Goal: Task Accomplishment & Management: Complete application form

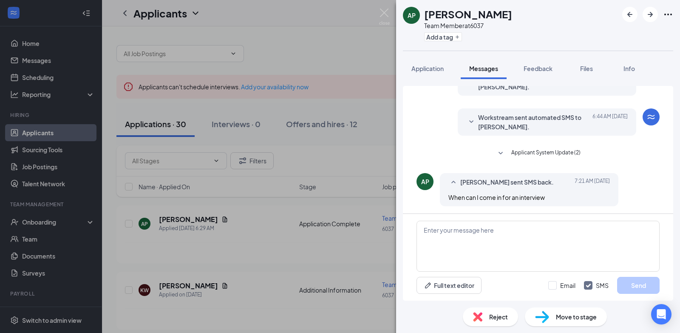
scroll to position [48, 0]
click at [428, 232] on textarea at bounding box center [537, 246] width 243 height 51
type textarea "Good morning, would you be available today at 11am or 3p"
click at [646, 286] on button "Send" at bounding box center [638, 285] width 42 height 17
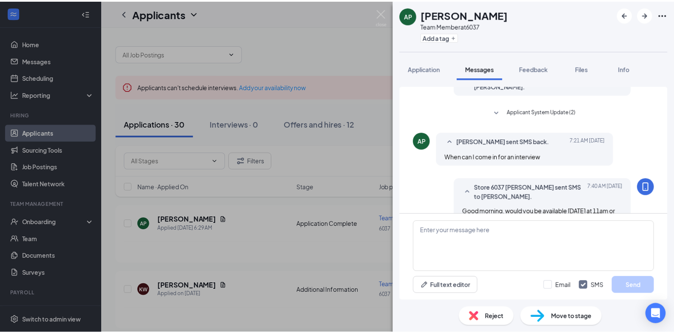
scroll to position [111, 0]
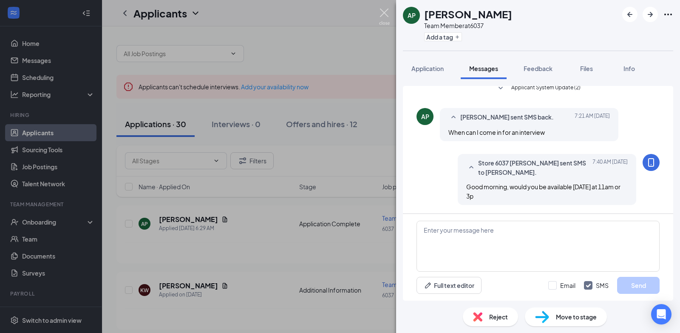
click at [383, 15] on img at bounding box center [384, 16] width 11 height 17
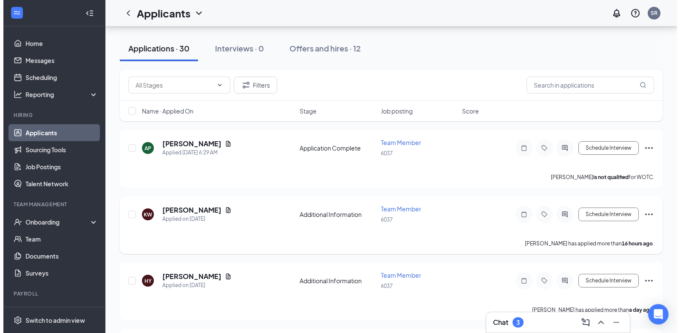
scroll to position [85, 0]
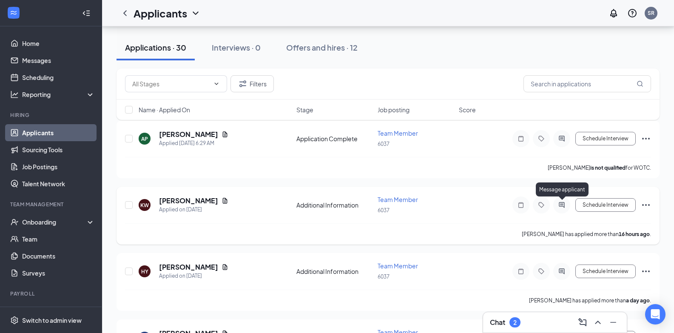
click at [559, 205] on icon "ActiveChat" at bounding box center [561, 204] width 10 height 7
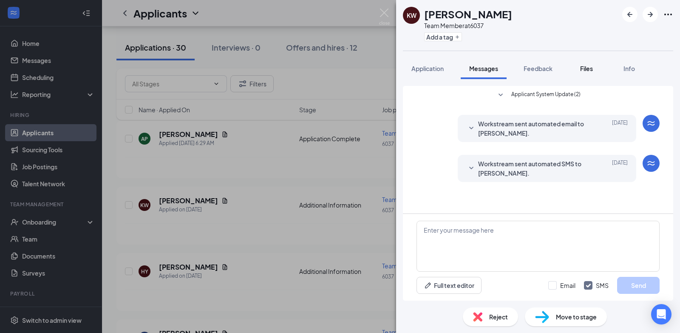
click at [588, 71] on span "Files" at bounding box center [586, 69] width 13 height 8
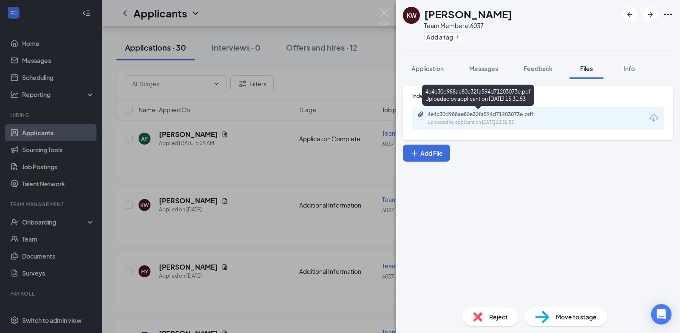
click at [511, 121] on div "Uploaded by applicant on Aug 25, 2025 at 15:31:53" at bounding box center [490, 122] width 127 height 7
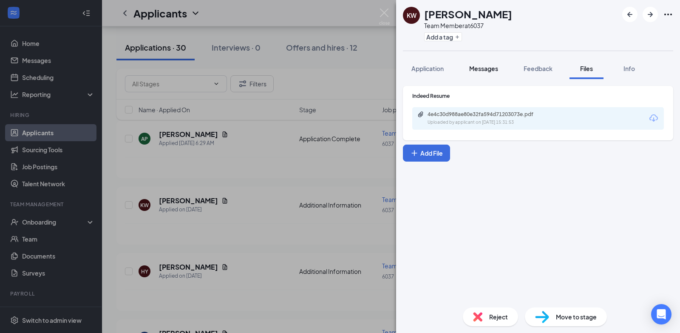
click at [485, 72] on div "Messages" at bounding box center [483, 68] width 29 height 8
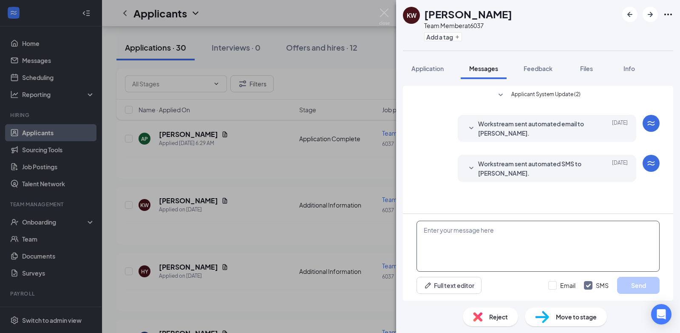
click at [436, 228] on textarea at bounding box center [537, 246] width 243 height 51
type textarea "Good morning, would you be available for an interview today at 10a or 2p"
click at [640, 278] on button "Send" at bounding box center [638, 285] width 42 height 17
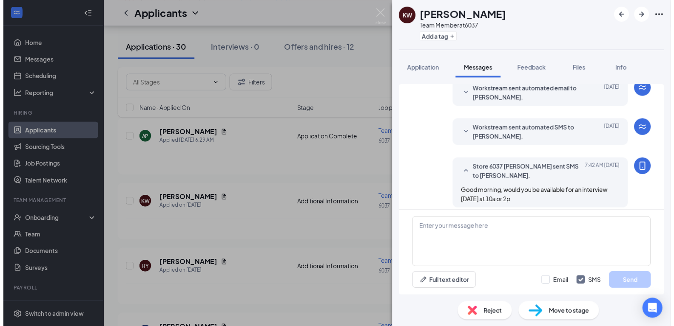
scroll to position [41, 0]
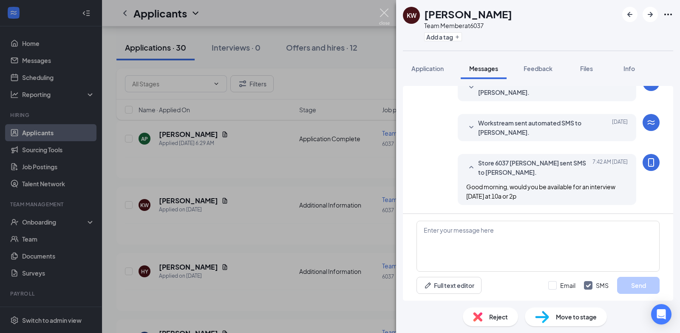
click at [384, 11] on img at bounding box center [384, 16] width 11 height 17
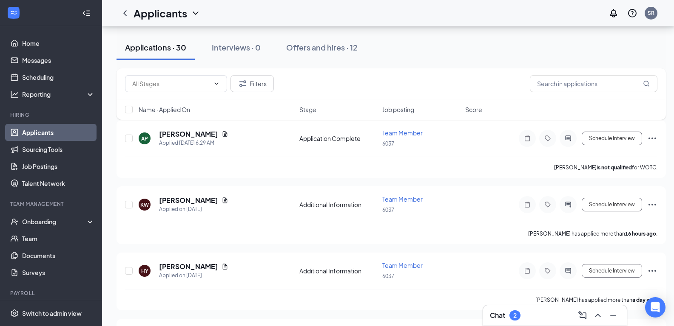
click at [501, 316] on h3 "Chat" at bounding box center [497, 315] width 15 height 9
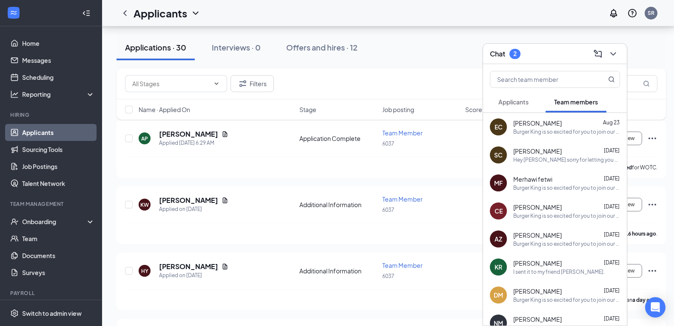
click at [394, 51] on div "Applications · 30 Interviews · 0 Offers and hires · 12" at bounding box center [390, 47] width 549 height 25
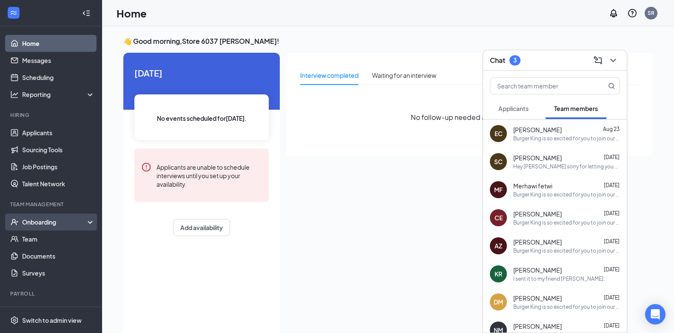
click at [55, 220] on div "Onboarding" at bounding box center [54, 222] width 65 height 8
click at [47, 235] on link "Overview" at bounding box center [58, 238] width 73 height 17
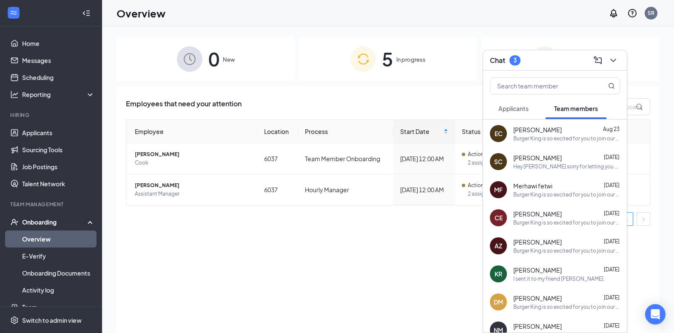
click at [438, 94] on div "Employees that need your attention Employee Location Process Start Date Status …" at bounding box center [387, 220] width 543 height 268
click at [615, 57] on icon "ChevronDown" at bounding box center [613, 60] width 10 height 10
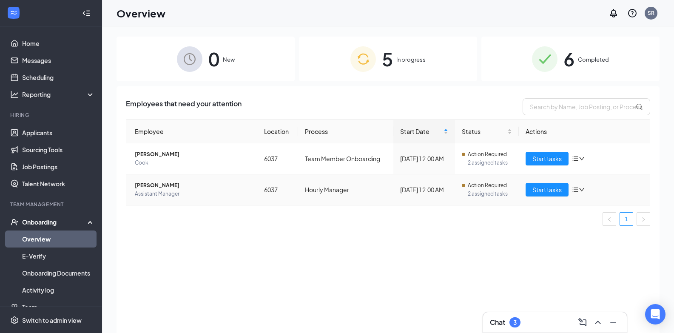
click at [486, 190] on span "2 assigned tasks" at bounding box center [489, 194] width 44 height 8
click at [548, 187] on span "Start tasks" at bounding box center [546, 189] width 29 height 9
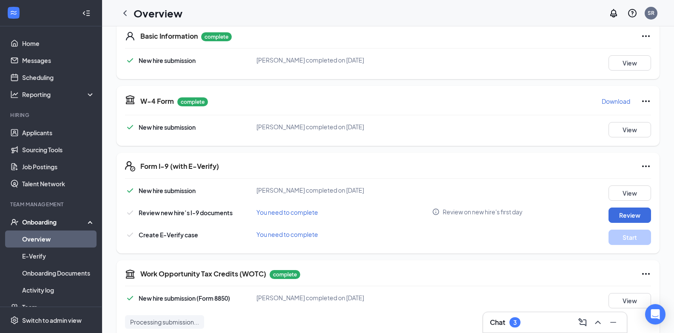
scroll to position [170, 0]
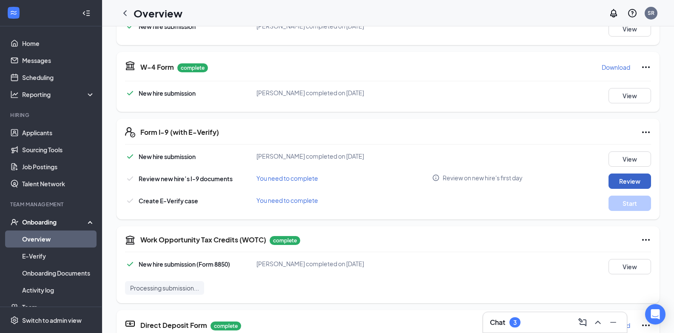
click at [623, 180] on button "Review" at bounding box center [629, 180] width 42 height 15
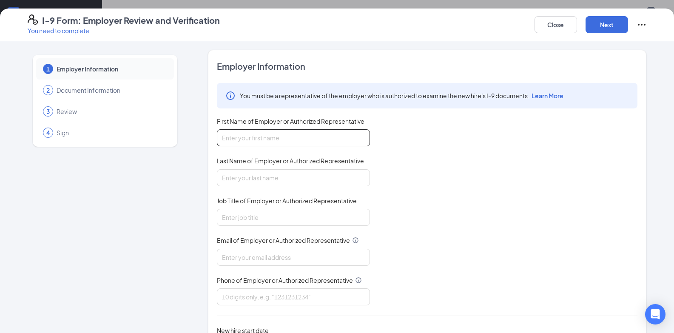
click at [236, 134] on input "First Name of Employer or Authorized Representative" at bounding box center [293, 137] width 153 height 17
type input "[PERSON_NAME]"
click at [232, 176] on input "Last Name of Employer or Authorized Representative" at bounding box center [293, 177] width 153 height 17
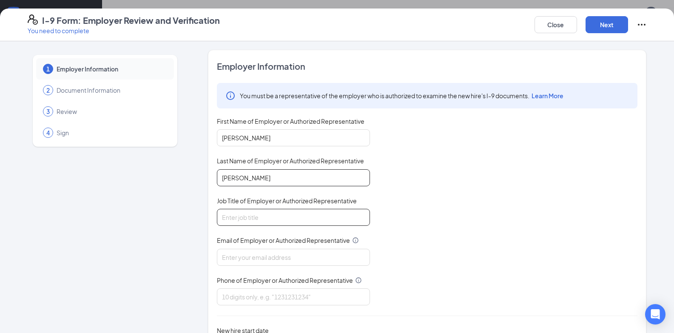
type input "[PERSON_NAME]"
click at [225, 219] on input "Job Title of Employer or Authorized Representative" at bounding box center [293, 217] width 153 height 17
type input "General Manager"
click at [242, 262] on input "Email of Employer or Authorized Representative" at bounding box center [293, 257] width 153 height 17
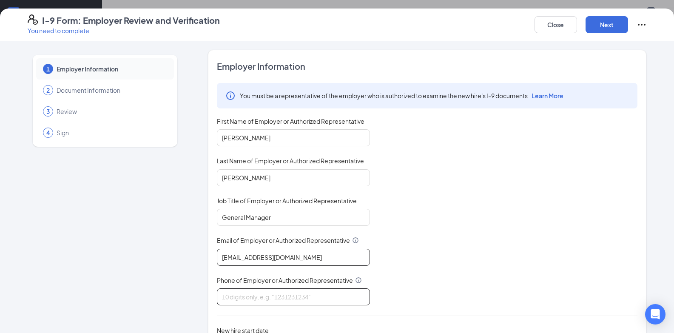
type input "[EMAIL_ADDRESS][DOMAIN_NAME]"
click at [218, 292] on input "Phone of Employer or Authorized Representative" at bounding box center [293, 296] width 153 height 17
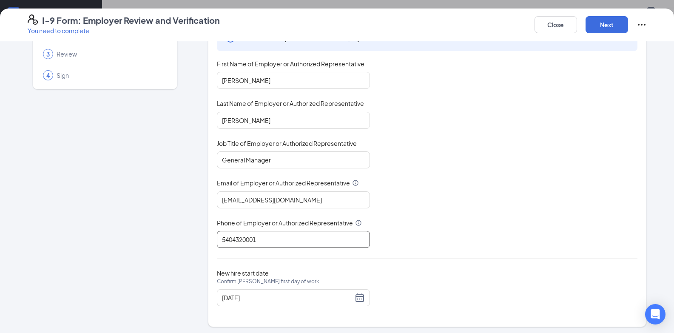
scroll to position [60, 0]
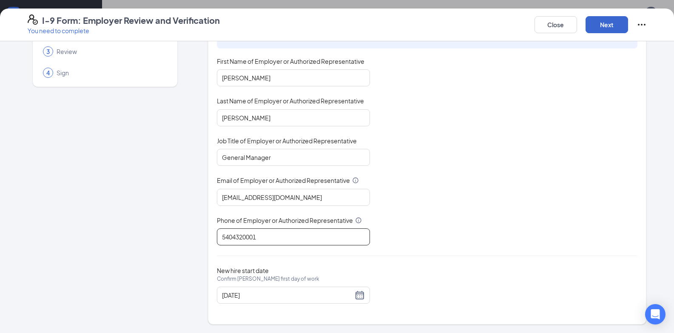
type input "5404320001"
click at [604, 27] on button "Next" at bounding box center [606, 24] width 42 height 17
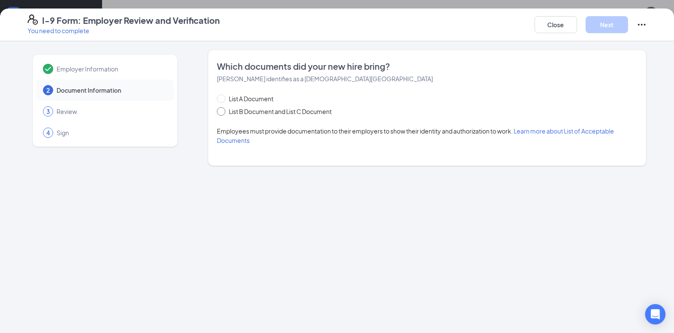
click at [222, 113] on input "List B Document and List C Document" at bounding box center [220, 110] width 6 height 6
radio input "true"
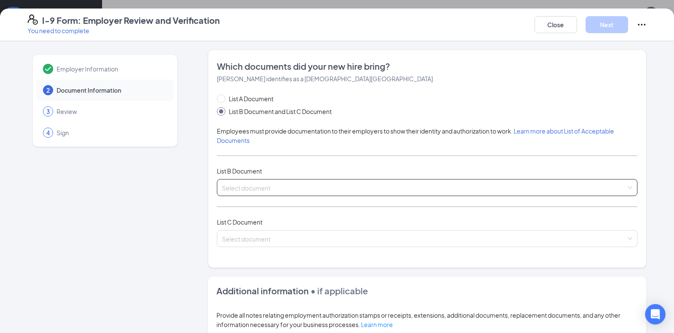
click at [231, 182] on div "Select document" at bounding box center [427, 187] width 420 height 17
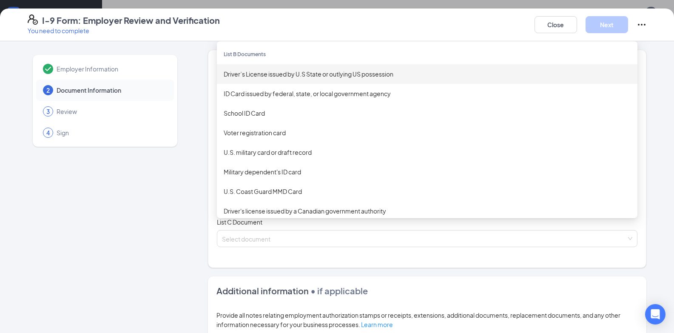
click at [253, 79] on div "Driver’s License issued by U.S State or outlying US possession" at bounding box center [427, 74] width 420 height 20
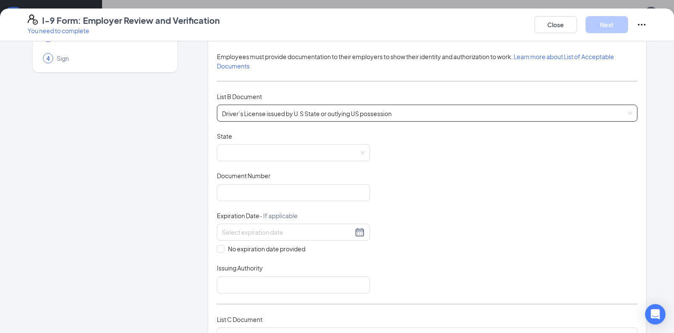
scroll to position [85, 0]
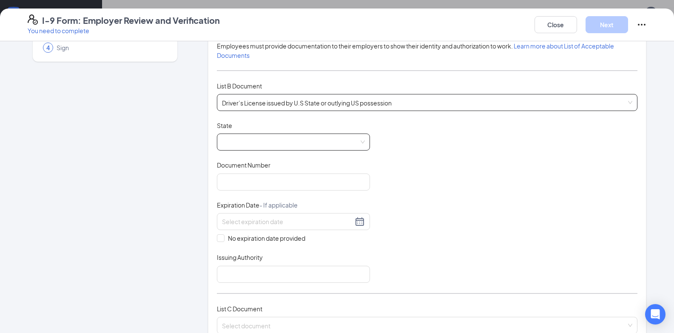
click at [250, 144] on span at bounding box center [293, 142] width 143 height 16
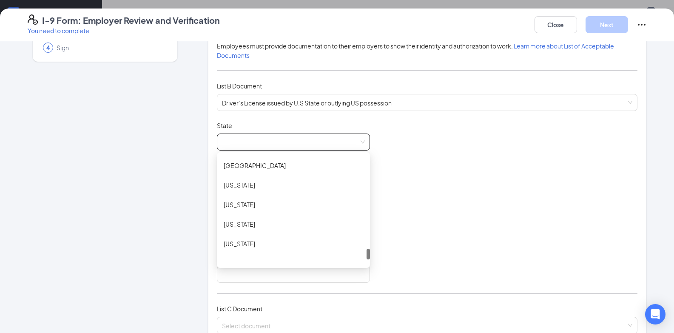
scroll to position [935, 0]
click at [228, 193] on div "[US_STATE]" at bounding box center [293, 188] width 139 height 9
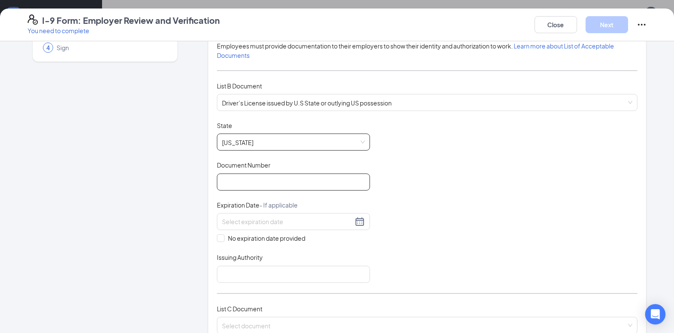
click at [229, 185] on input "Document Number" at bounding box center [293, 181] width 153 height 17
type input "T65273831"
click at [241, 227] on div at bounding box center [293, 221] width 153 height 17
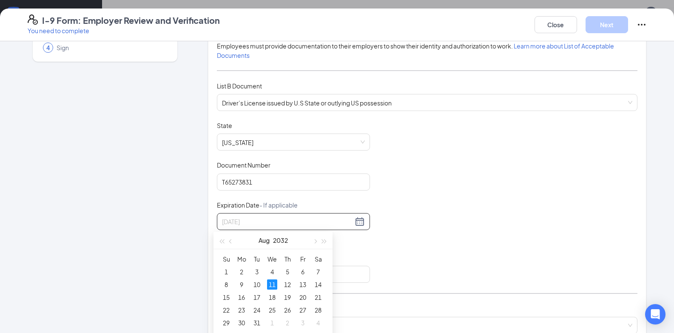
click at [272, 280] on div "11" at bounding box center [272, 284] width 10 height 10
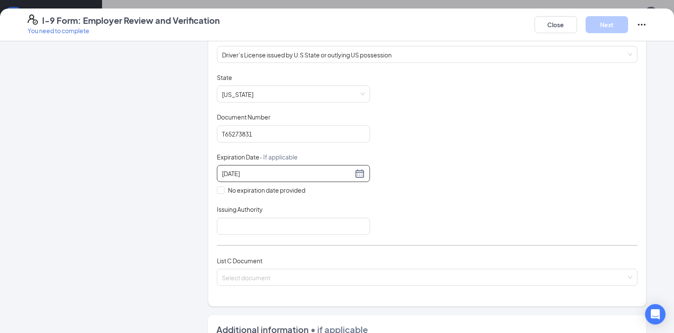
scroll to position [170, 0]
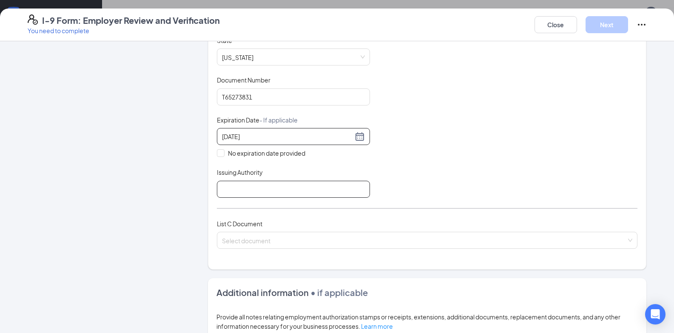
type input "[DATE]"
click at [218, 182] on input "Issuing Authority" at bounding box center [293, 189] width 153 height 17
type input "DMV"
click at [300, 240] on input "search" at bounding box center [424, 238] width 404 height 13
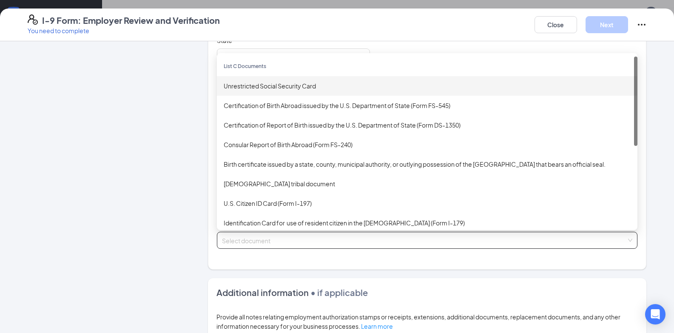
click at [259, 86] on div "Unrestricted Social Security Card" at bounding box center [427, 85] width 407 height 9
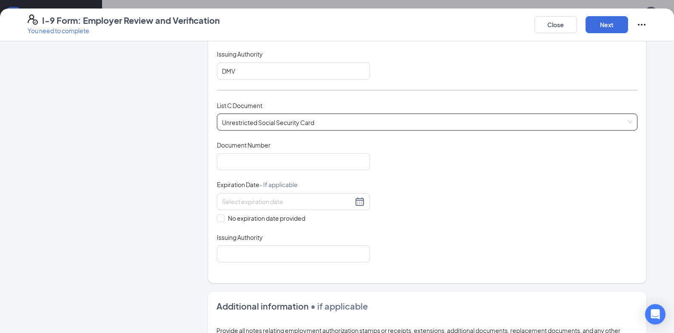
scroll to position [297, 0]
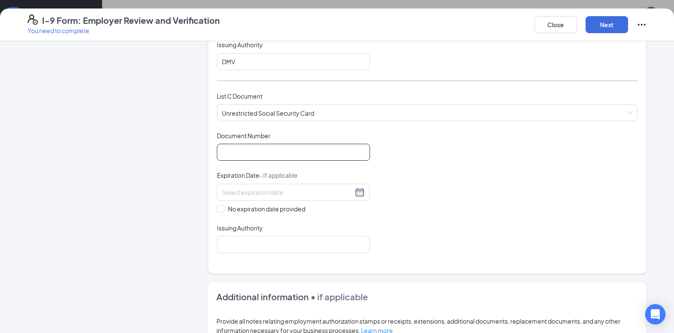
click at [222, 158] on input "Document Number" at bounding box center [293, 152] width 153 height 17
type input "230991978"
click at [232, 193] on input at bounding box center [287, 191] width 131 height 9
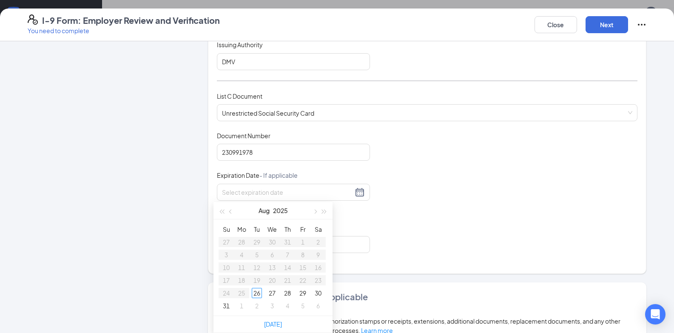
click at [521, 212] on div "Document Title Unrestricted Social Security Card Document Number 230991978 Expi…" at bounding box center [427, 192] width 420 height 122
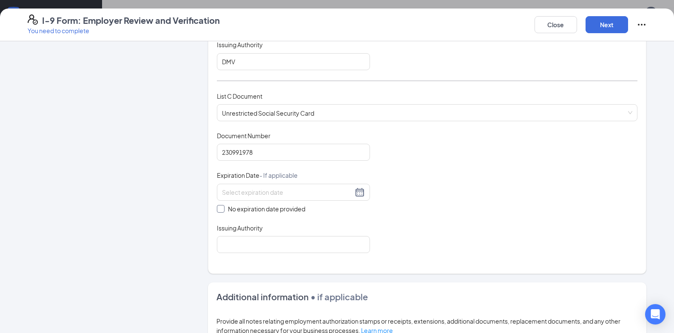
click at [219, 206] on input "No expiration date provided" at bounding box center [220, 208] width 6 height 6
checkbox input "true"
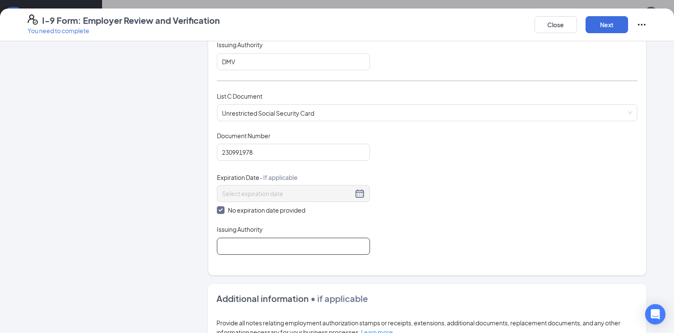
drag, startPoint x: 231, startPoint y: 243, endPoint x: 234, endPoint y: 235, distance: 7.8
click at [231, 243] on input "Issuing Authority" at bounding box center [293, 246] width 153 height 17
type input "SSA"
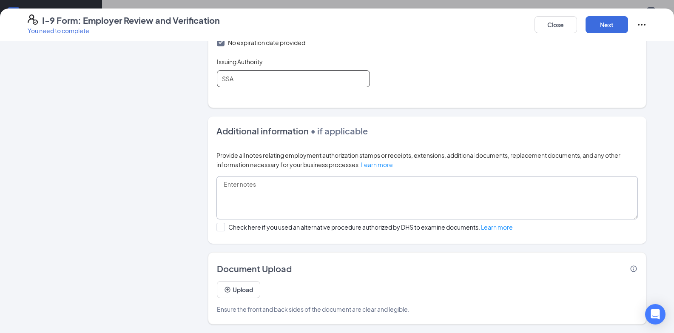
scroll to position [127, 0]
click at [612, 23] on button "Next" at bounding box center [606, 24] width 42 height 17
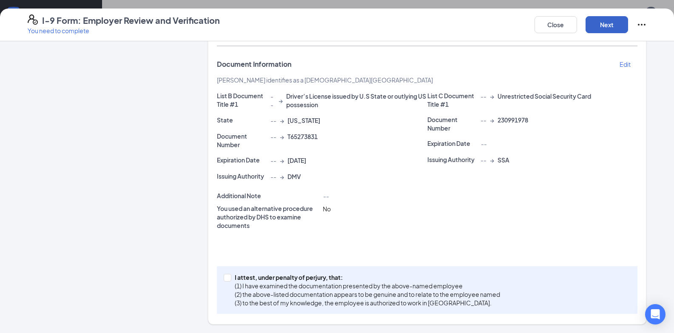
scroll to position [160, 0]
click at [599, 20] on button "Next" at bounding box center [606, 24] width 42 height 17
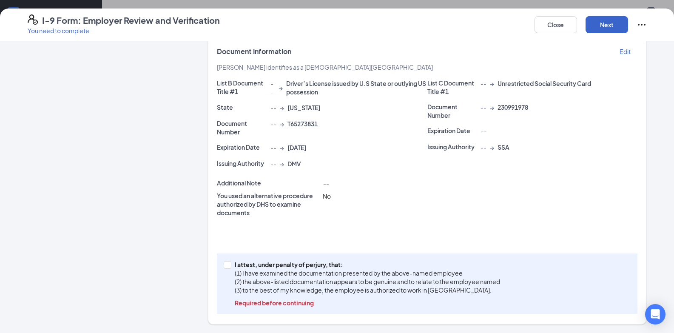
scroll to position [430, 0]
click at [225, 266] on span at bounding box center [228, 265] width 8 height 8
click at [226, 265] on input "I attest, under penalty of [PERSON_NAME], that: (1) I have examined the documen…" at bounding box center [227, 264] width 6 height 6
checkbox input "true"
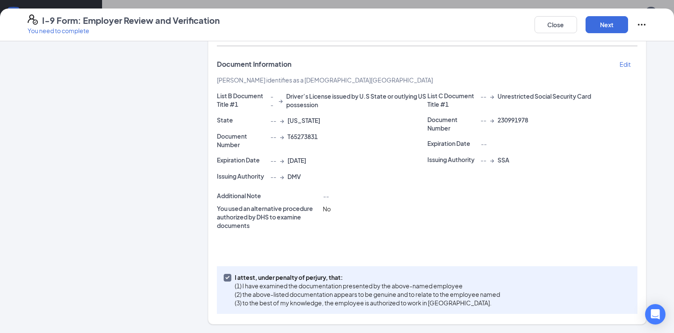
scroll to position [160, 0]
click at [608, 20] on button "Next" at bounding box center [606, 24] width 42 height 17
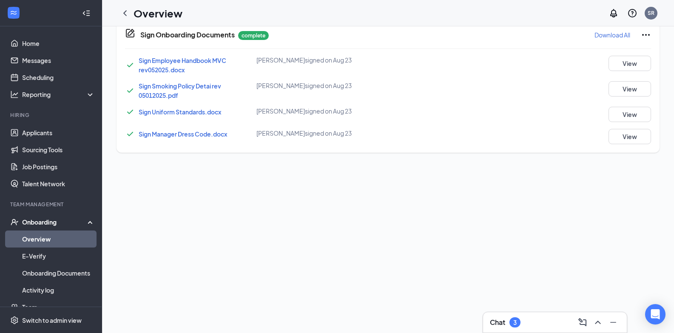
scroll to position [15, 0]
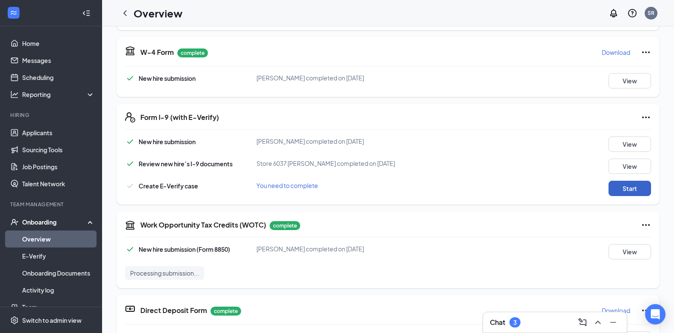
click at [612, 191] on button "Start" at bounding box center [629, 188] width 42 height 15
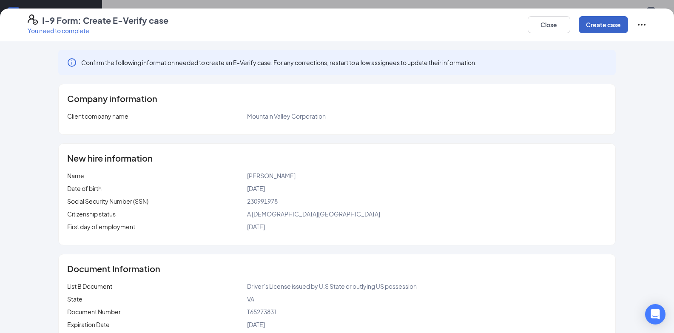
click at [610, 27] on button "Create case" at bounding box center [602, 24] width 49 height 17
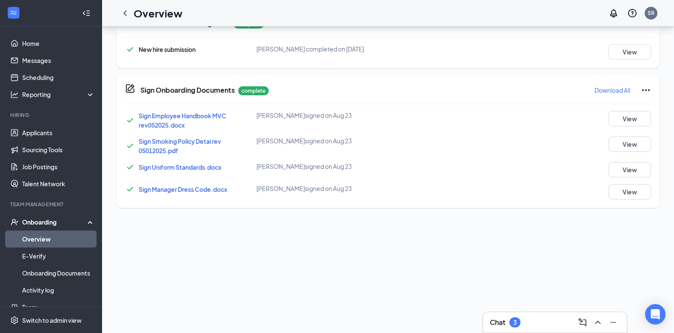
scroll to position [297, 0]
